Goal: Task Accomplishment & Management: Manage account settings

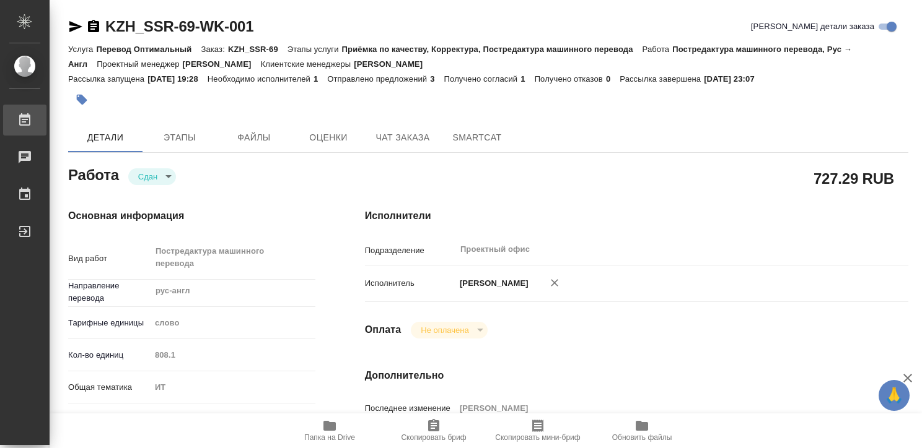
click at [25, 114] on div "Работы" at bounding box center [9, 120] width 31 height 19
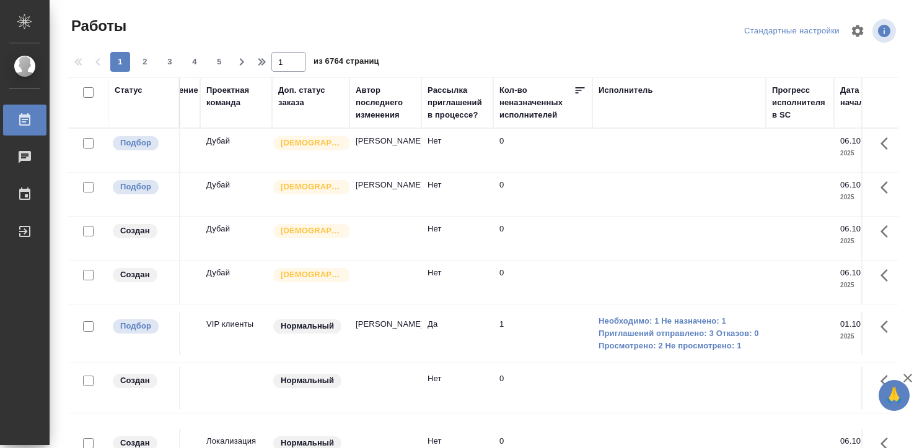
scroll to position [0, 433]
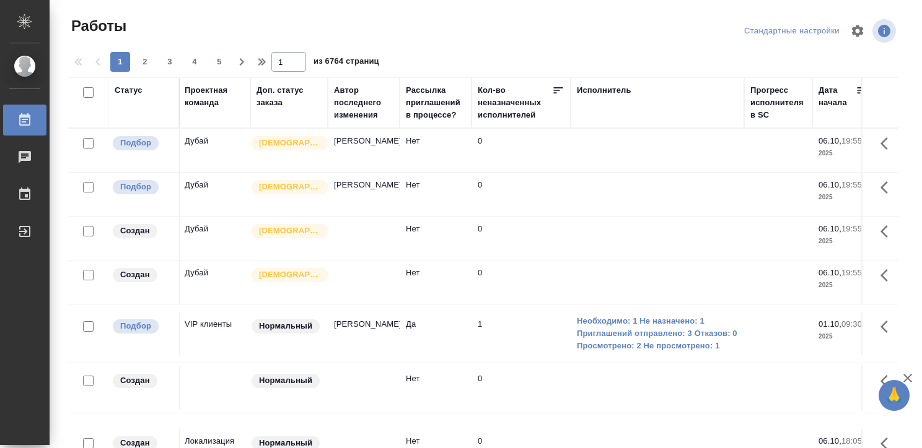
click at [578, 94] on div "Исполнитель" at bounding box center [604, 90] width 55 height 12
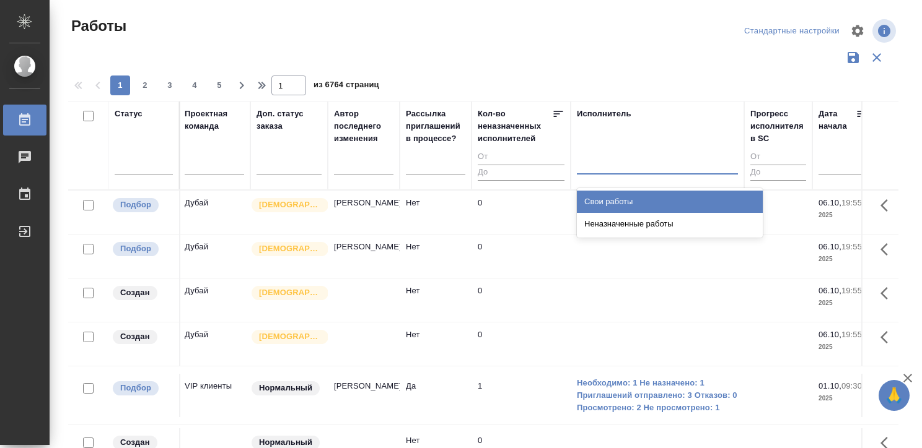
click at [602, 162] on div at bounding box center [657, 162] width 161 height 18
click at [601, 202] on div "Свои работы" at bounding box center [670, 202] width 186 height 22
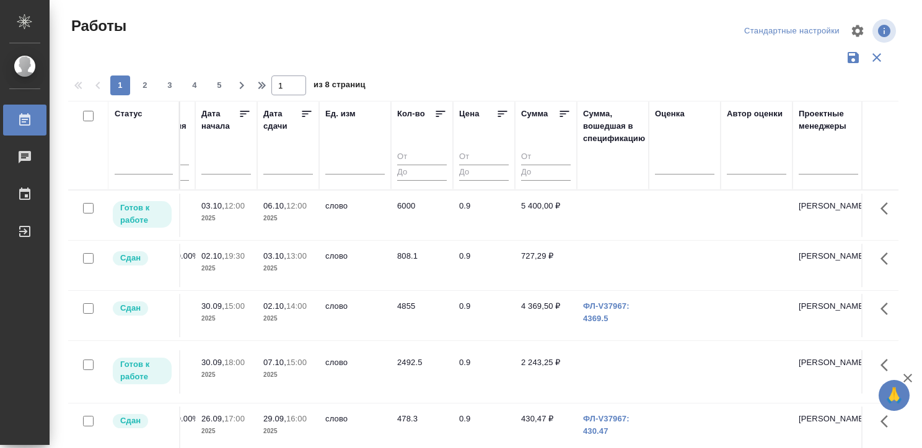
scroll to position [0, 1050]
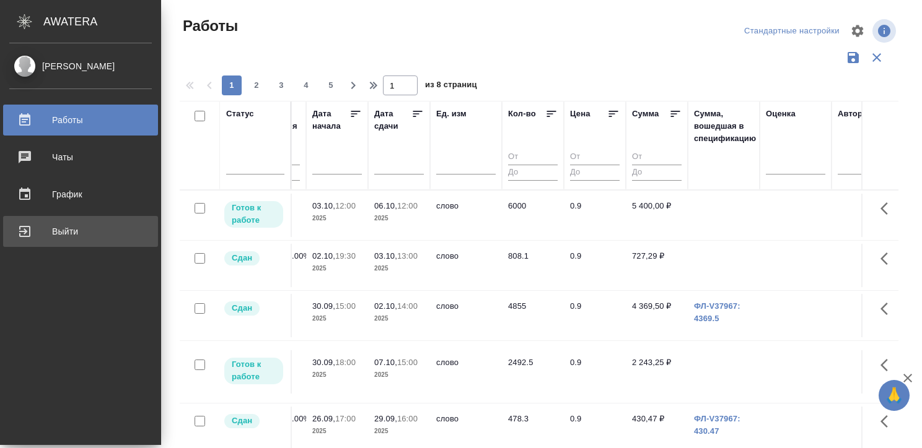
click at [15, 224] on div "Выйти" at bounding box center [80, 231] width 142 height 19
